Goal: Information Seeking & Learning: Compare options

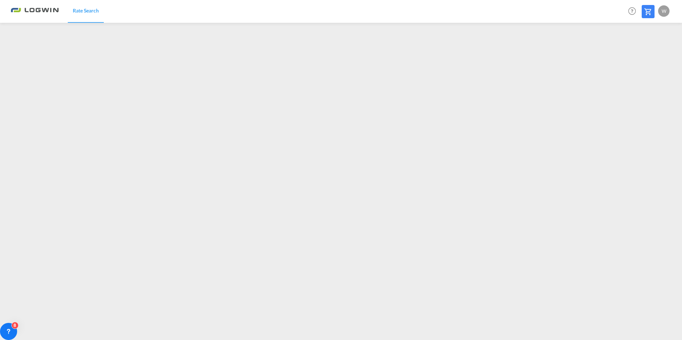
click at [87, 14] on link "Rate Search" at bounding box center [86, 11] width 36 height 23
click at [30, 13] on img at bounding box center [35, 11] width 48 height 16
click at [77, 10] on span "Rate Search" at bounding box center [86, 10] width 26 height 6
